Goal: Task Accomplishment & Management: Use online tool/utility

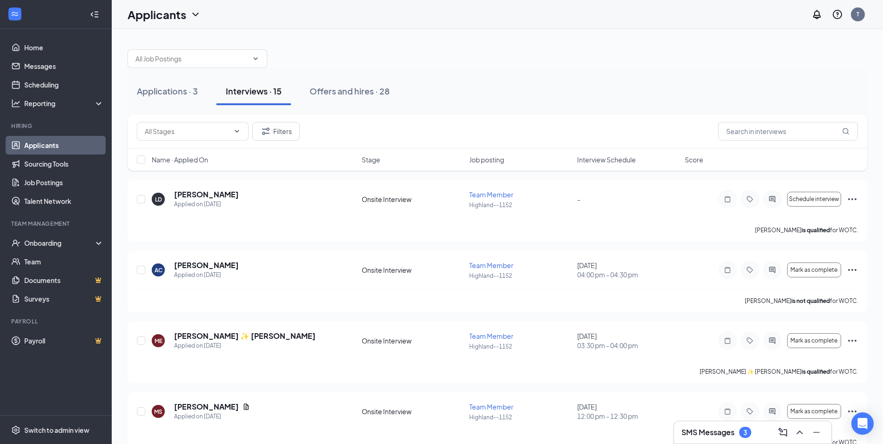
click at [482, 68] on div "Applications · 3 Interviews · 15 Offers and hires · 28" at bounding box center [498, 91] width 740 height 47
click at [478, 70] on div "Applications · 3 Interviews · 15 Offers and hires · 28" at bounding box center [498, 91] width 740 height 47
click at [43, 245] on div "Onboarding" at bounding box center [60, 242] width 72 height 9
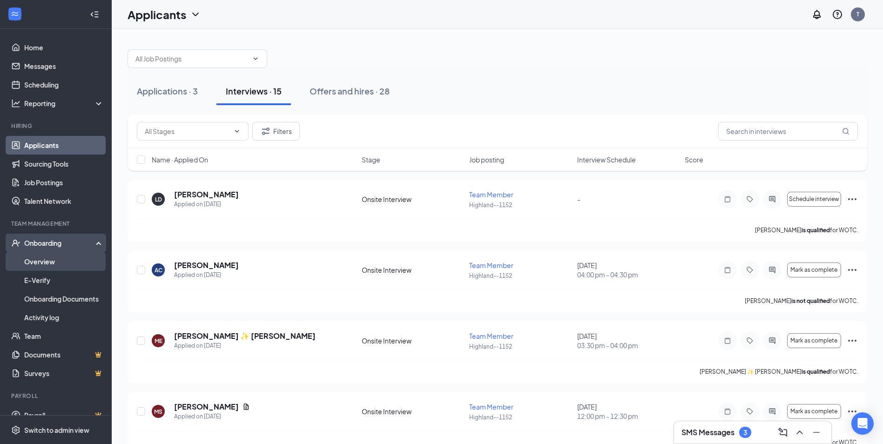
click at [41, 260] on link "Overview" at bounding box center [64, 261] width 80 height 19
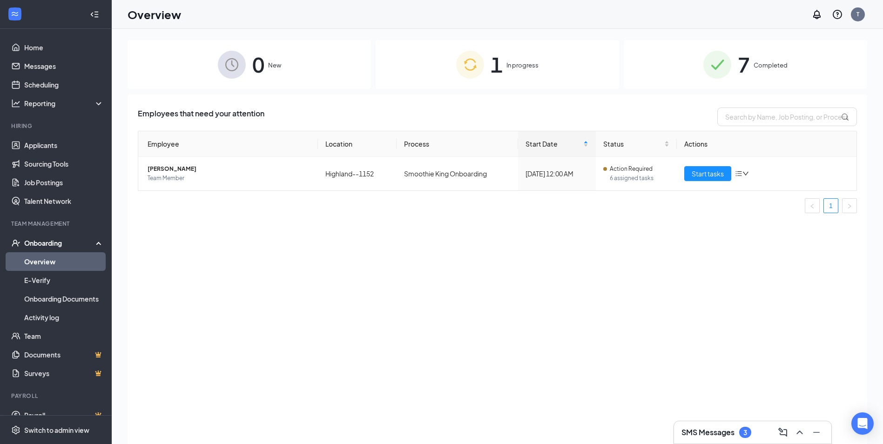
click at [497, 64] on span "1" at bounding box center [497, 64] width 12 height 32
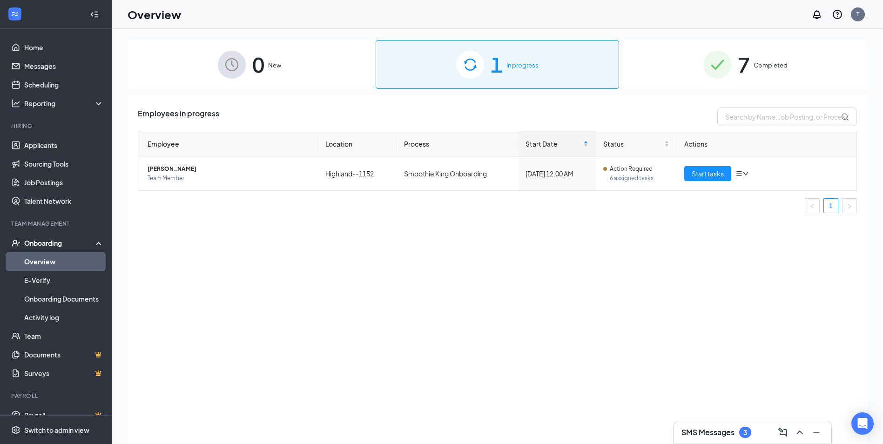
click at [385, 281] on div "Employees in progress Employee Location Process Start Date Status Actions Tykhi…" at bounding box center [498, 281] width 740 height 373
click at [677, 247] on div "Employees in progress Employee Location Process Start Date Status Actions Tykhi…" at bounding box center [498, 281] width 740 height 373
click at [708, 176] on span "Start tasks" at bounding box center [708, 174] width 32 height 10
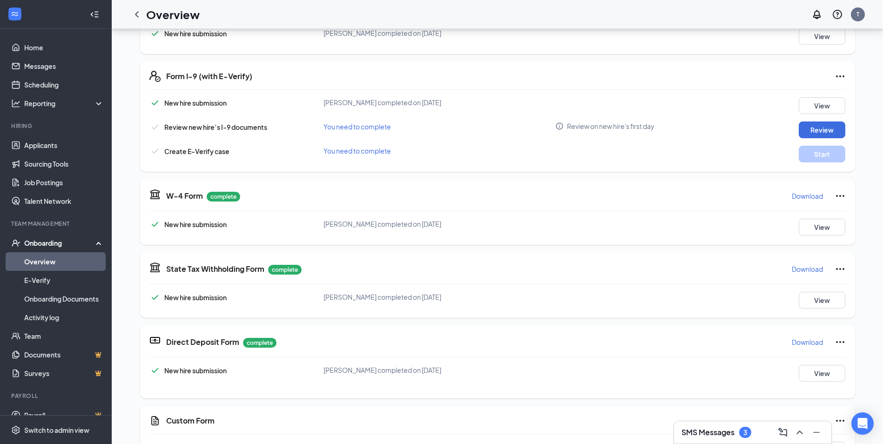
scroll to position [13, 0]
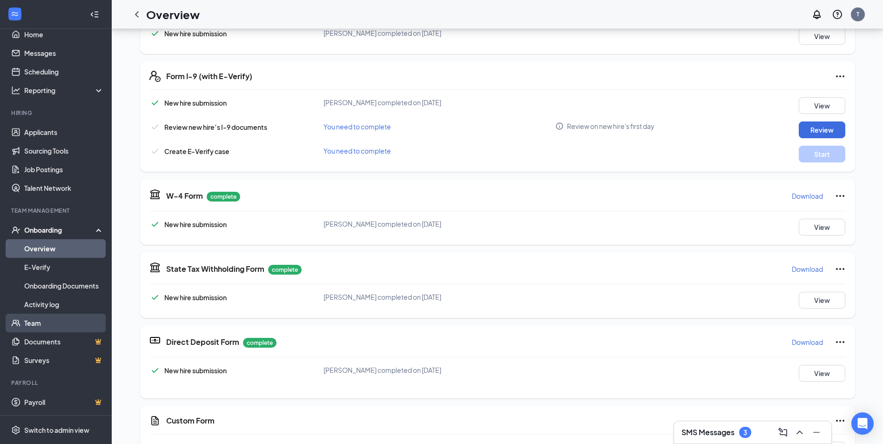
click at [41, 326] on link "Team" at bounding box center [64, 323] width 80 height 19
